Goal: Task Accomplishment & Management: Complete application form

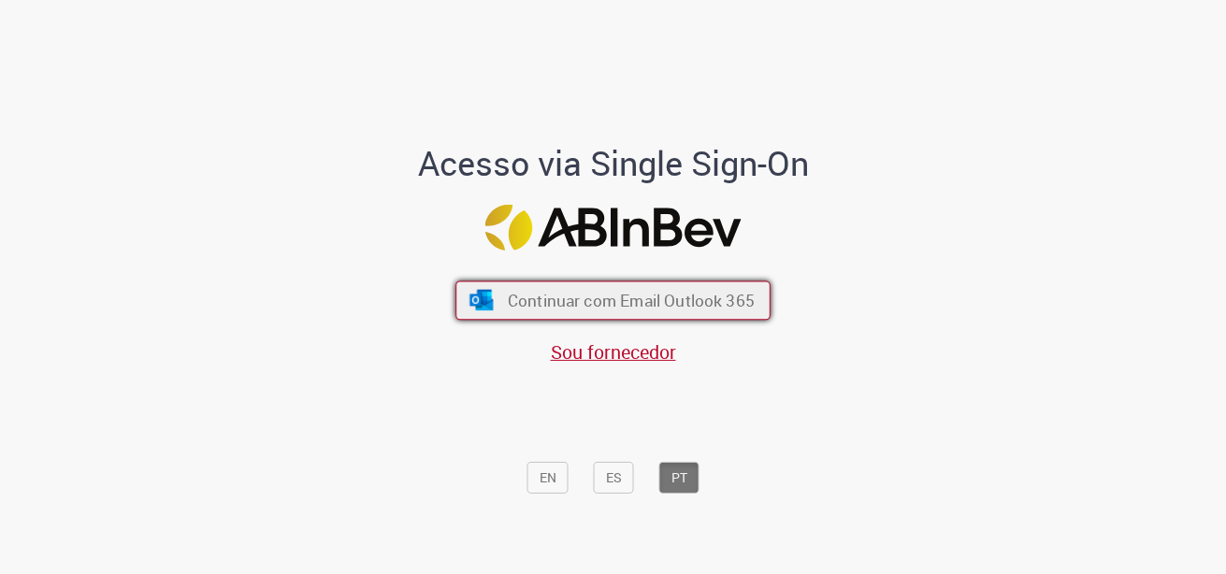
click at [567, 305] on span "Continuar com Email Outlook 365" at bounding box center [631, 301] width 247 height 22
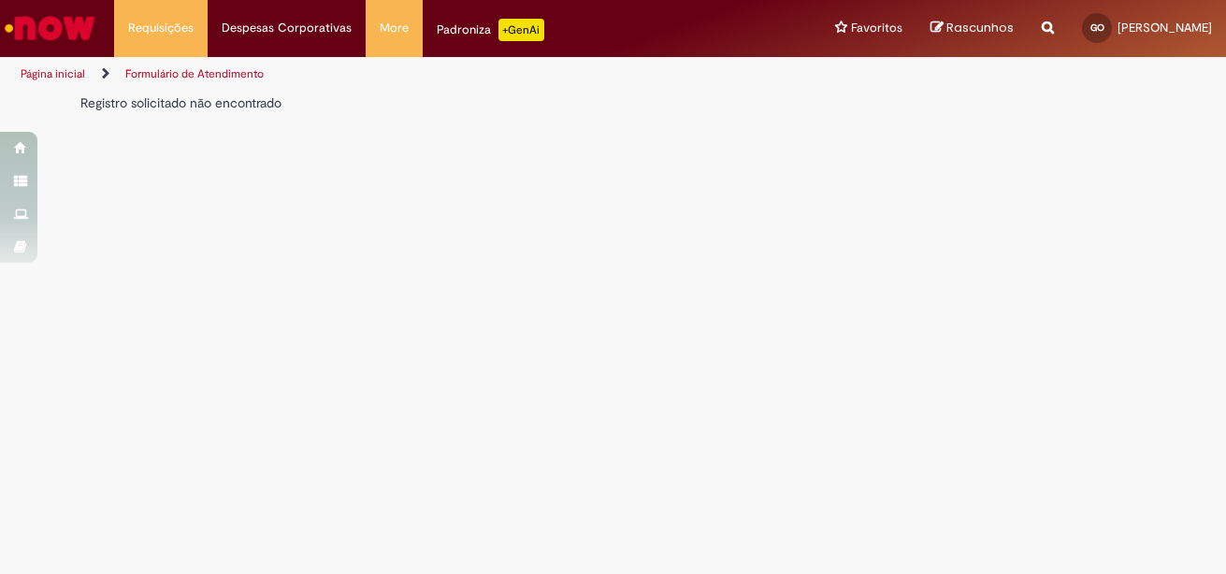
click at [210, 204] on main "Formulário de Atendimento Verificar Código de Barras Registro solicitado não en…" at bounding box center [613, 334] width 1226 height 482
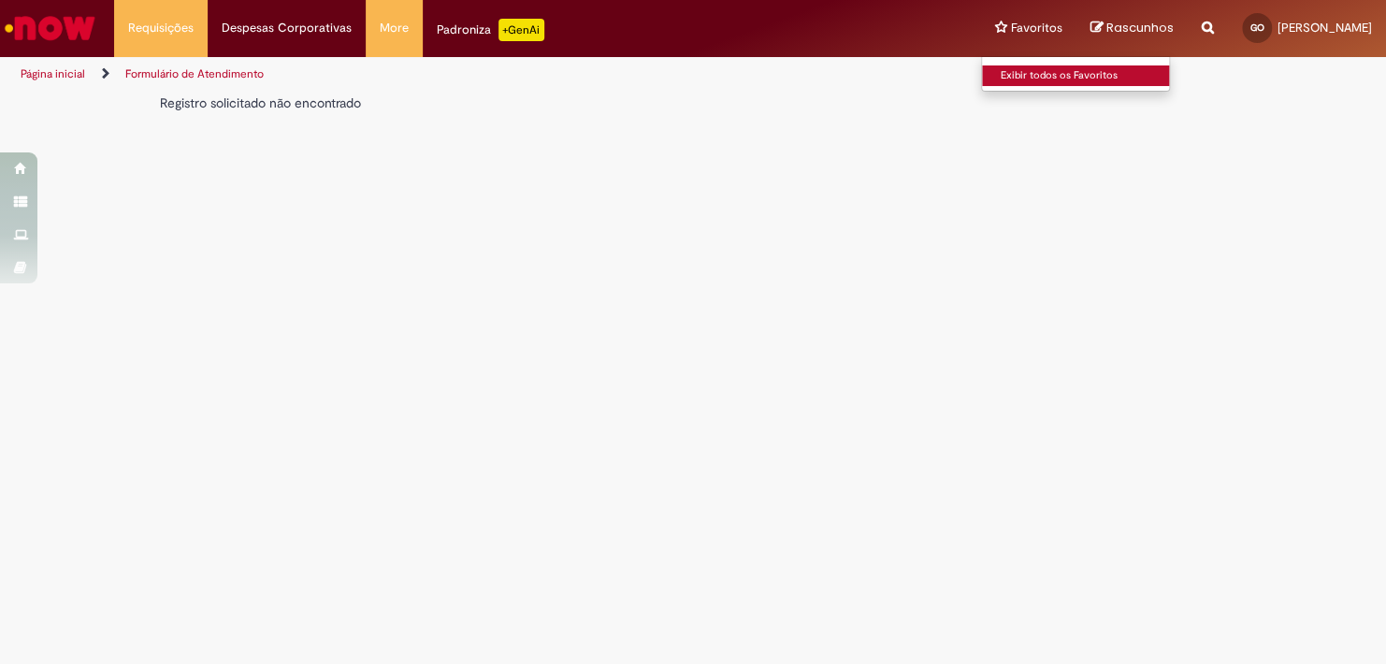
click at [985, 69] on link "Exibir todos os Favoritos" at bounding box center [1085, 75] width 206 height 21
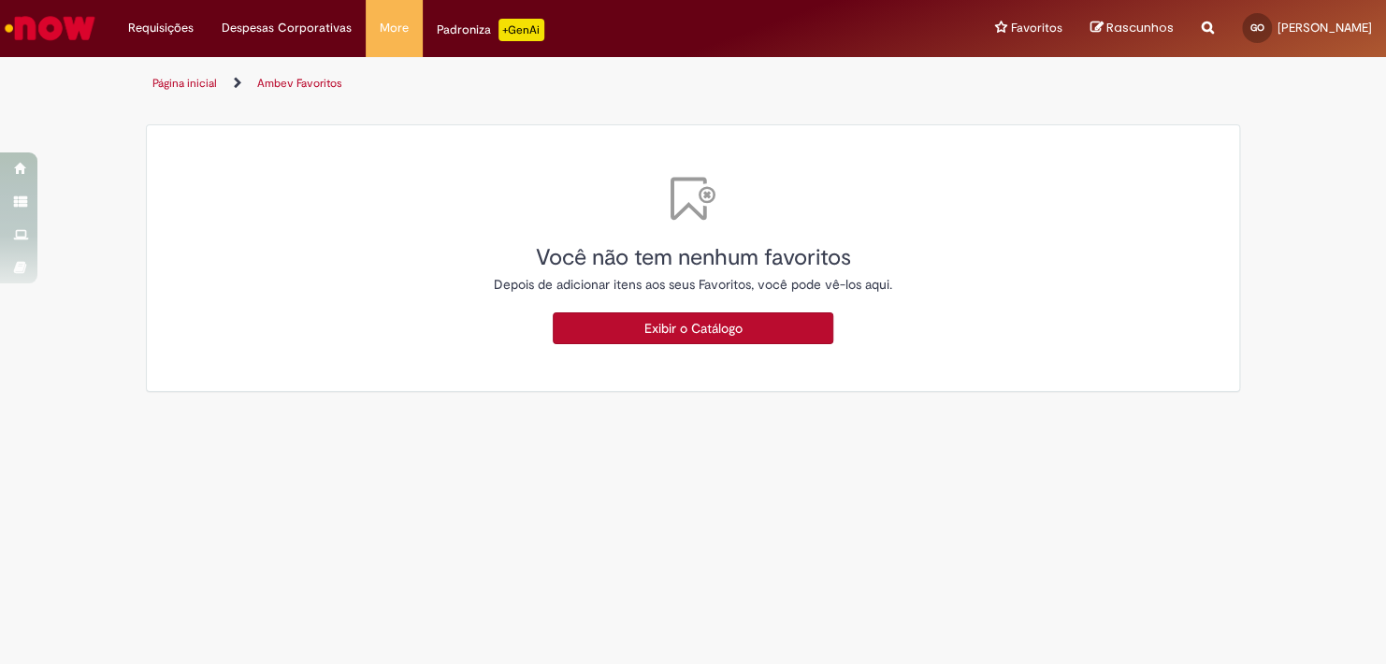
click at [629, 326] on link "Exibir o Catálogo" at bounding box center [693, 328] width 281 height 32
click at [682, 324] on link "Exibir o Catálogo" at bounding box center [693, 328] width 281 height 32
click at [193, 75] on link "Exibir Todas as Solicitações" at bounding box center [218, 75] width 206 height 21
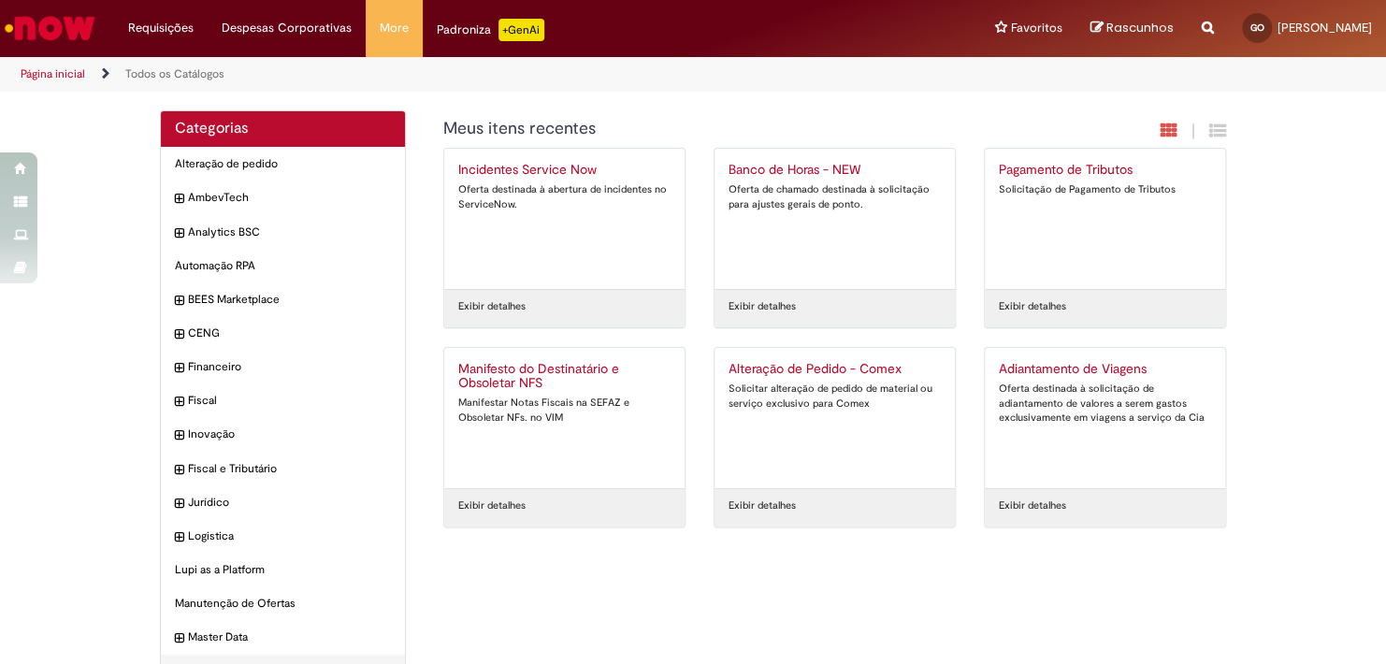
click at [1202, 25] on icon "Search from all sources" at bounding box center [1208, 17] width 12 height 34
click at [1129, 35] on input "text" at bounding box center [1171, 29] width 86 height 32
type input "**********"
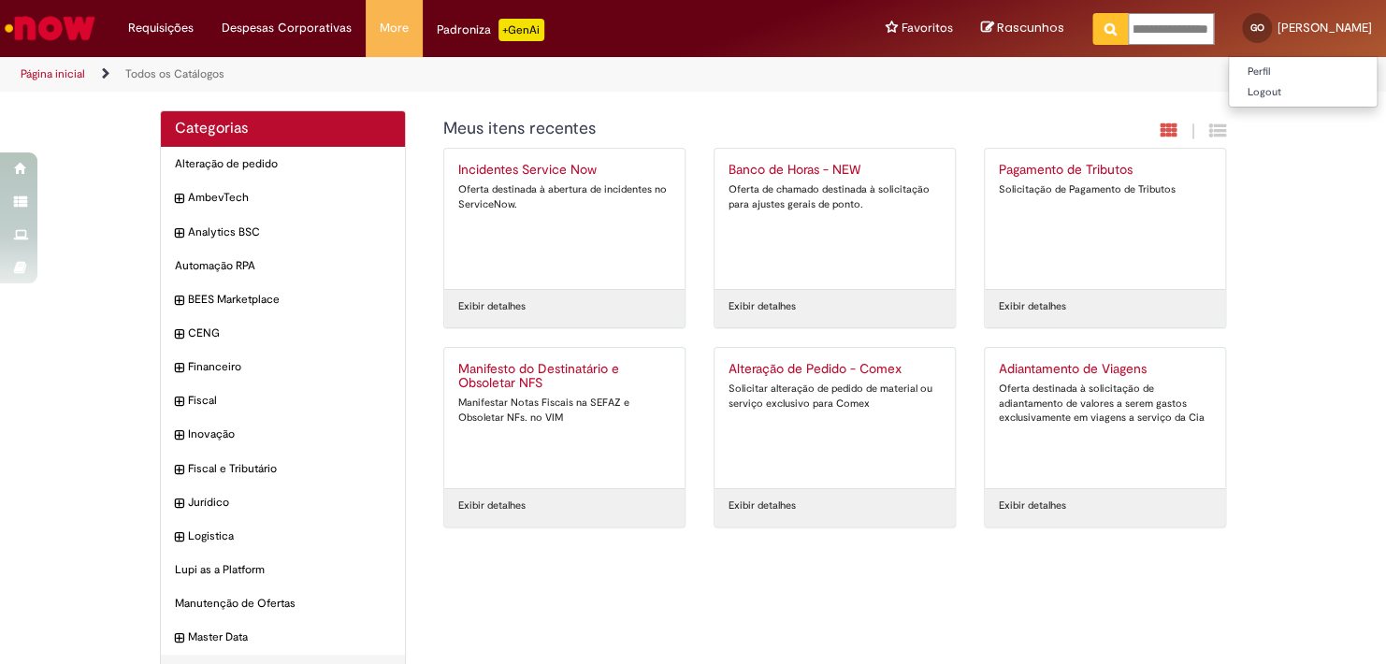
click button "Pesquisar" at bounding box center [1111, 29] width 36 height 32
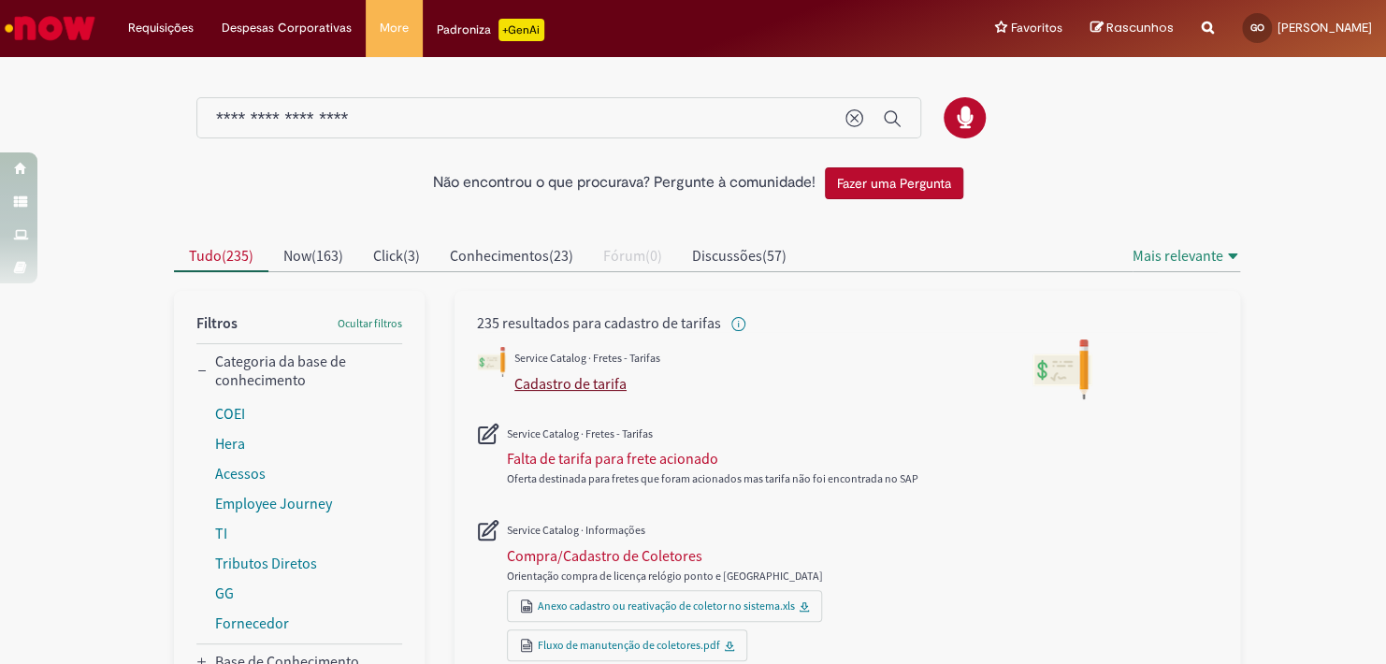
click at [564, 384] on div "Cadastro de tarifa" at bounding box center [571, 383] width 112 height 19
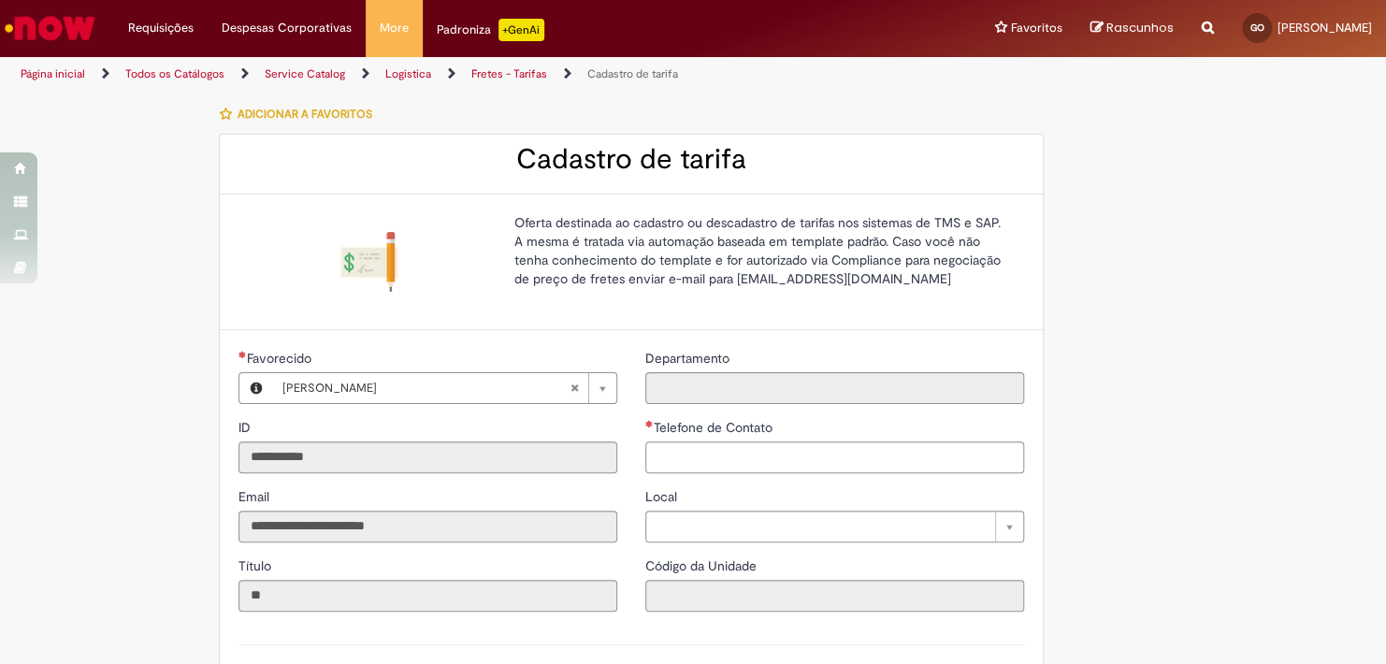
type input "**********"
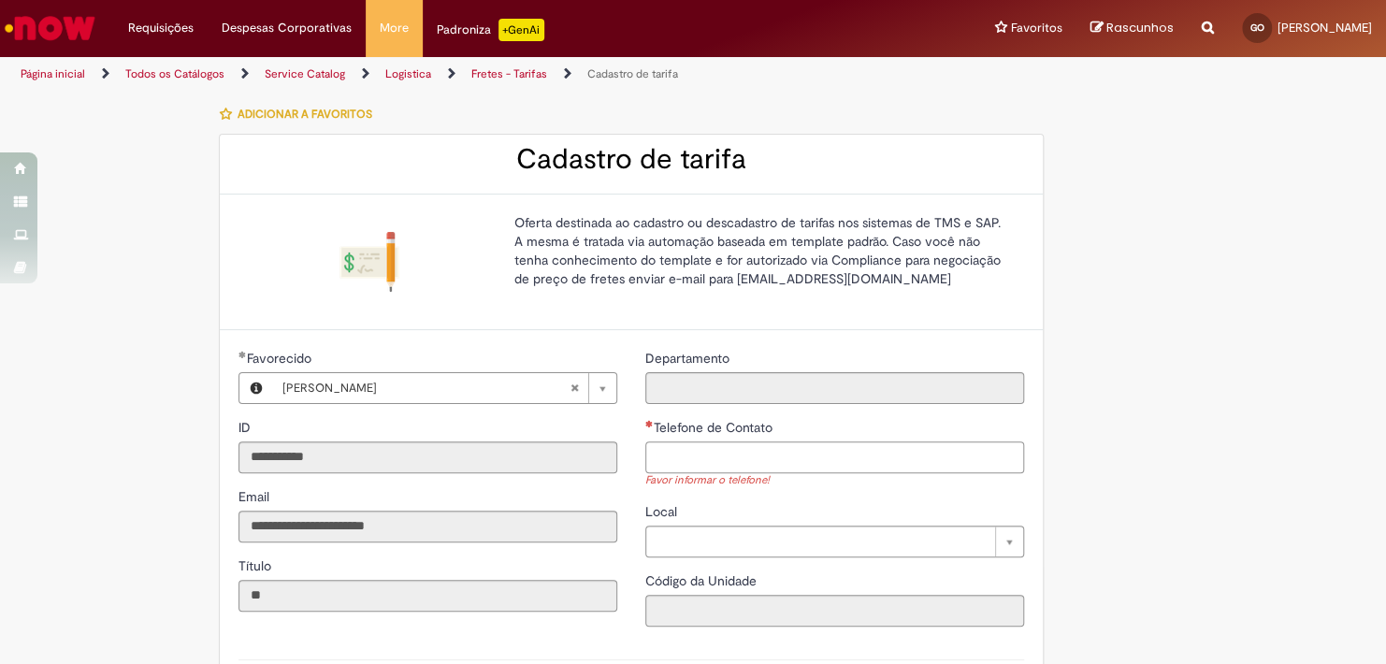
click at [791, 456] on input "Telefone de Contato" at bounding box center [834, 458] width 379 height 32
click at [228, 114] on button "Adicionar a Favoritos" at bounding box center [301, 113] width 164 height 39
